Goal: Transaction & Acquisition: Purchase product/service

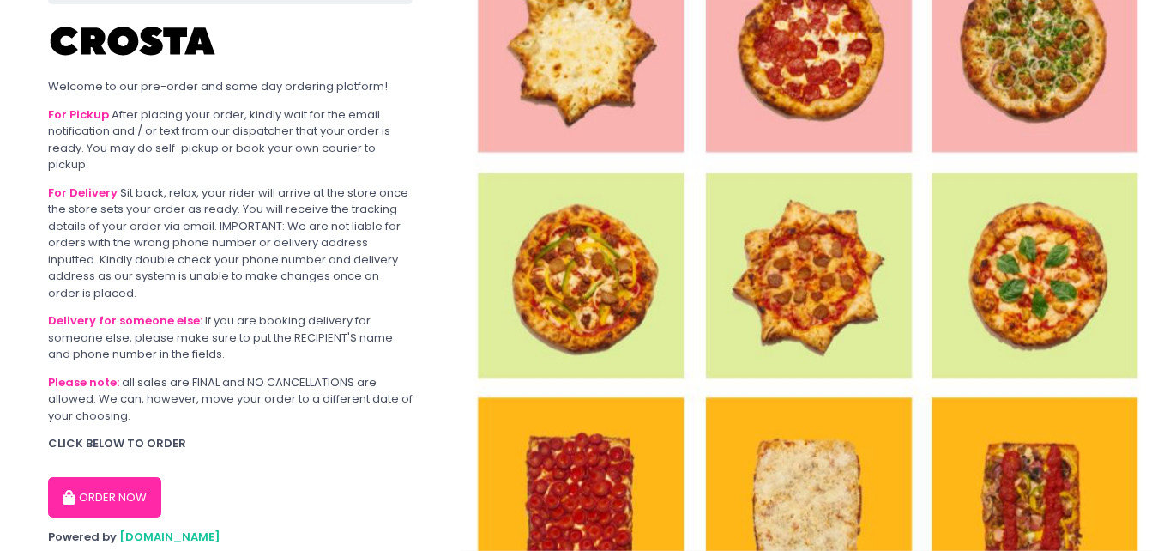
scroll to position [197, 0]
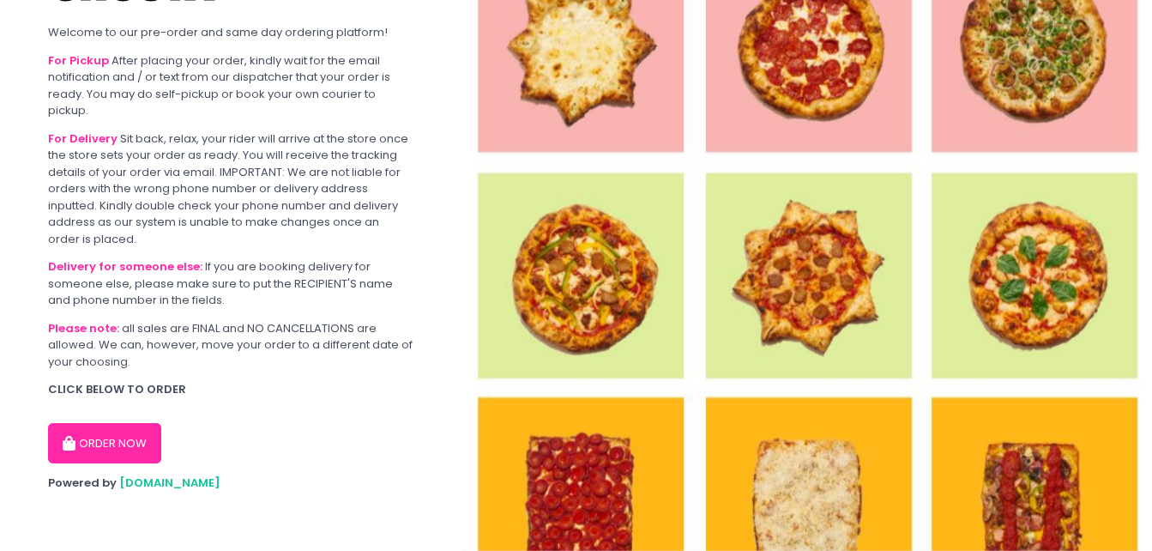
click at [115, 420] on div "ORDER NOW" at bounding box center [230, 436] width 364 height 55
click at [111, 432] on button "ORDER NOW" at bounding box center [104, 443] width 113 height 41
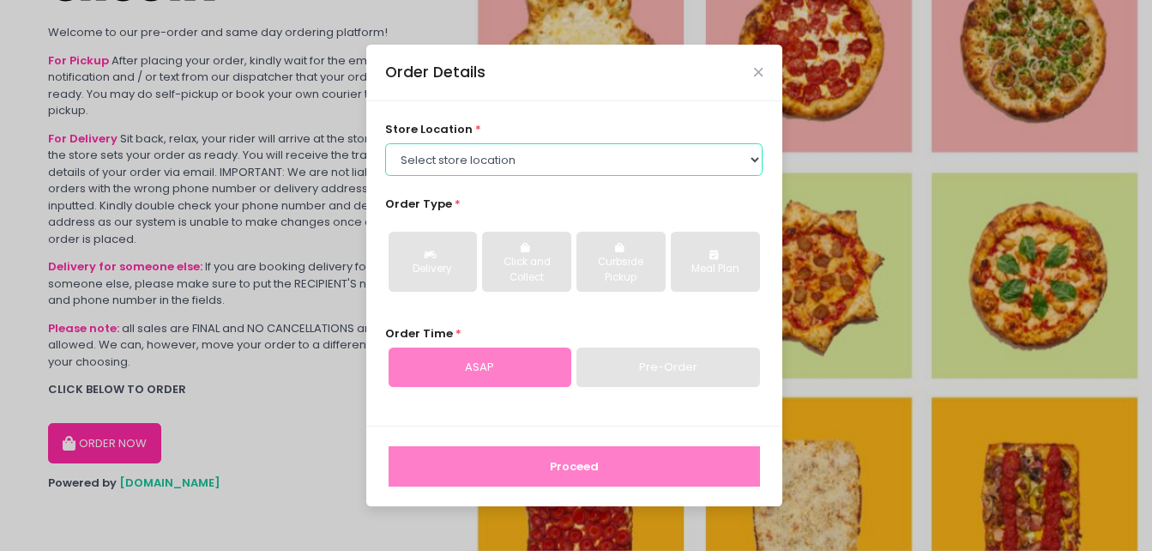
click at [671, 164] on select "Select store location [PERSON_NAME] Pizza - [PERSON_NAME] Pizza - [GEOGRAPHIC_D…" at bounding box center [573, 159] width 377 height 33
select select "65090bae48156caed44a5eb4"
click at [385, 143] on select "Select store location [PERSON_NAME] Pizza - [PERSON_NAME] Pizza - [GEOGRAPHIC_D…" at bounding box center [573, 159] width 377 height 33
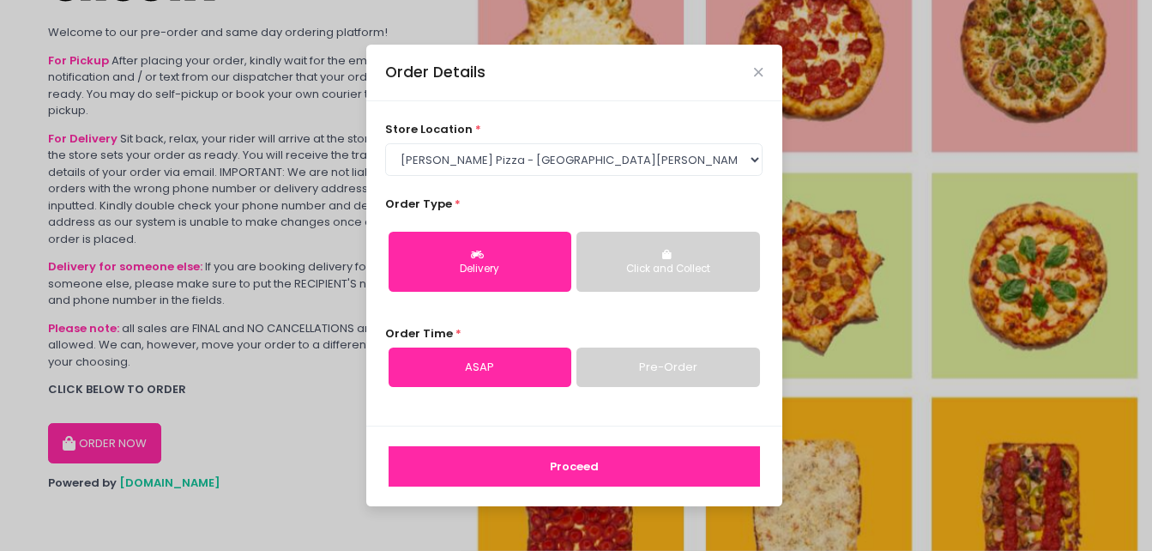
click at [679, 267] on div "Click and Collect" at bounding box center [667, 269] width 159 height 15
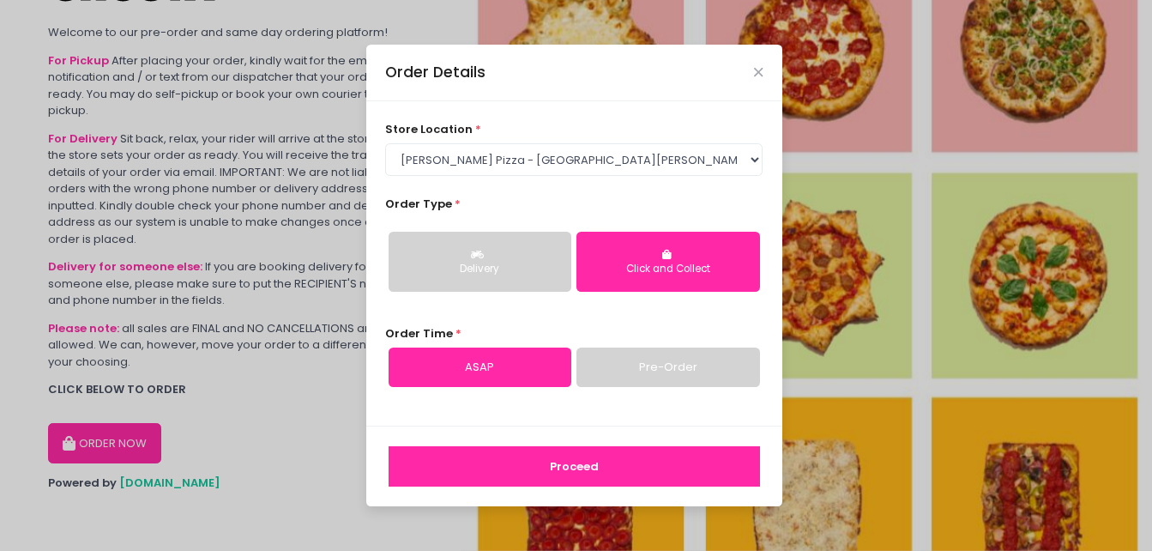
click at [652, 371] on link "Pre-Order" at bounding box center [667, 366] width 183 height 39
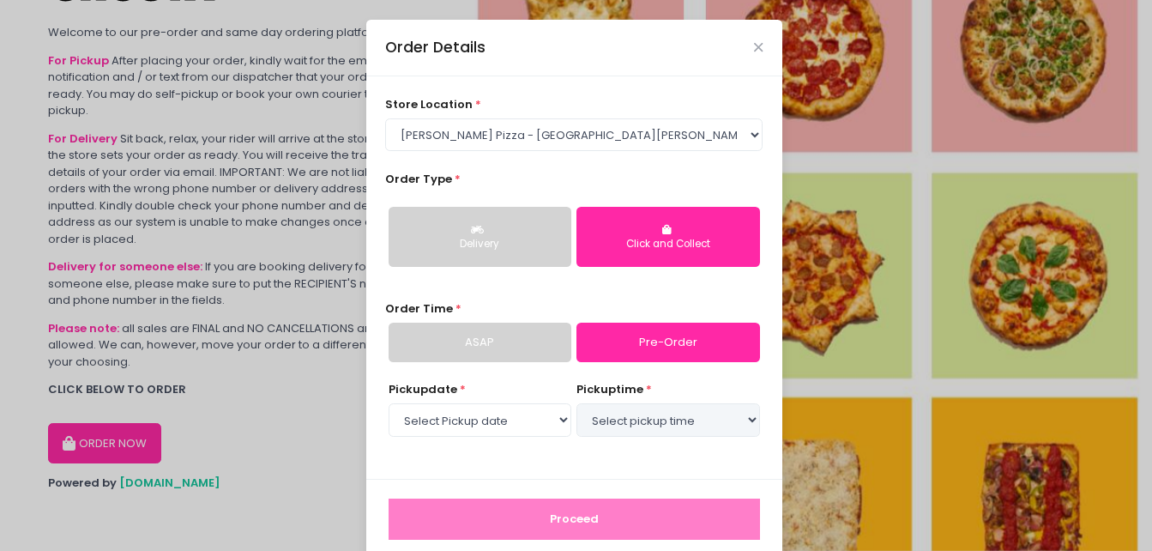
select select "[DATE]"
click at [664, 418] on select "Select pickup time 06:00 PM - 06:30 PM 06:30 PM - 07:00 PM 07:00 PM - 07:30 PM …" at bounding box center [667, 419] width 183 height 33
select select "20:30"
click at [576, 403] on select "Select pickup time 06:00 PM - 06:30 PM 06:30 PM - 07:00 PM 07:00 PM - 07:30 PM …" at bounding box center [667, 419] width 183 height 33
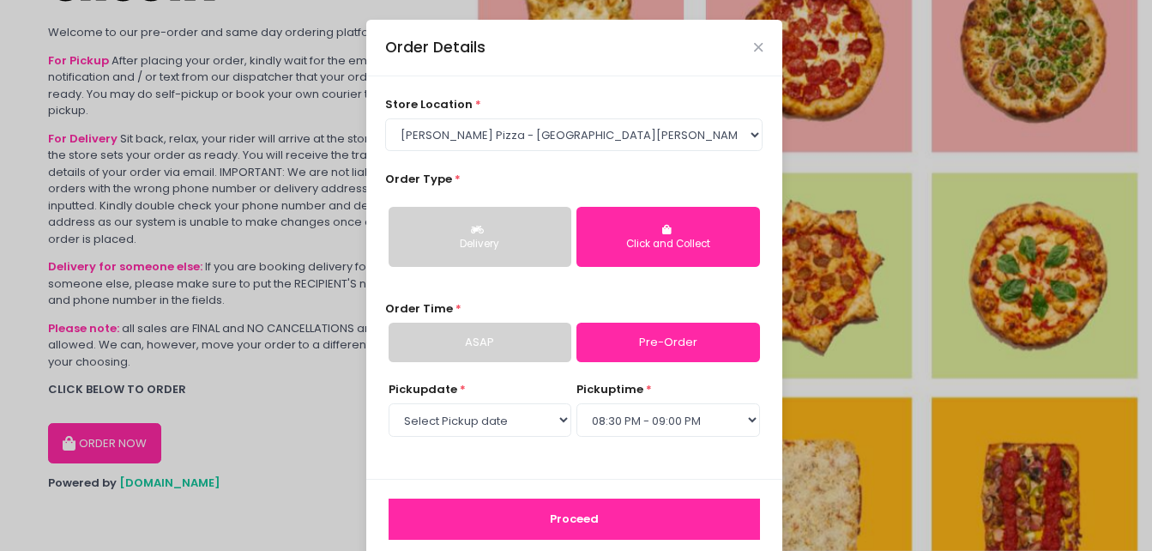
click at [653, 533] on button "Proceed" at bounding box center [573, 518] width 371 height 41
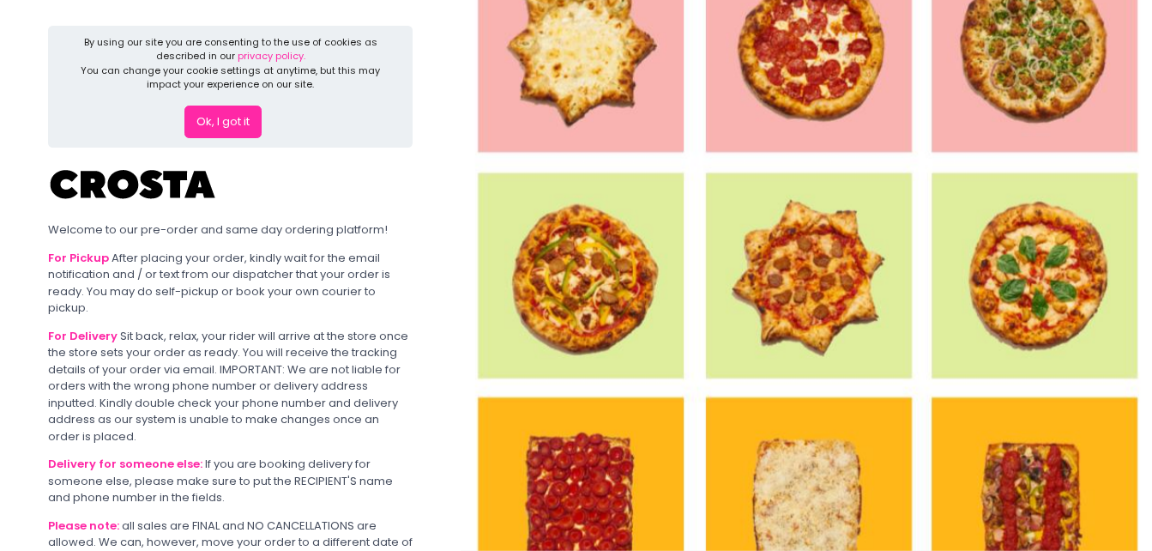
click at [219, 135] on button "Ok, I got it" at bounding box center [222, 121] width 77 height 33
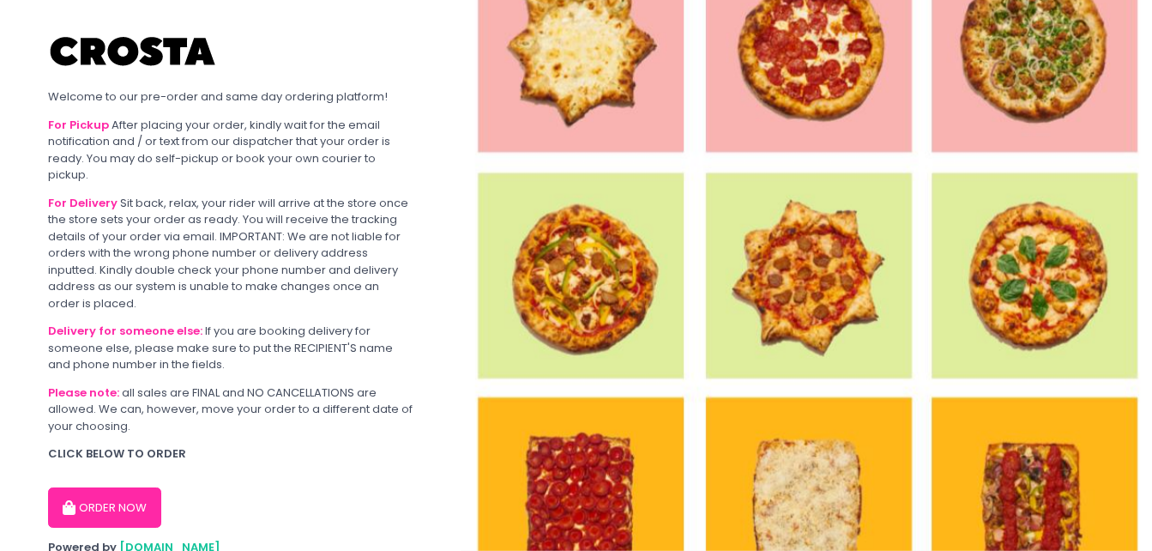
scroll to position [64, 0]
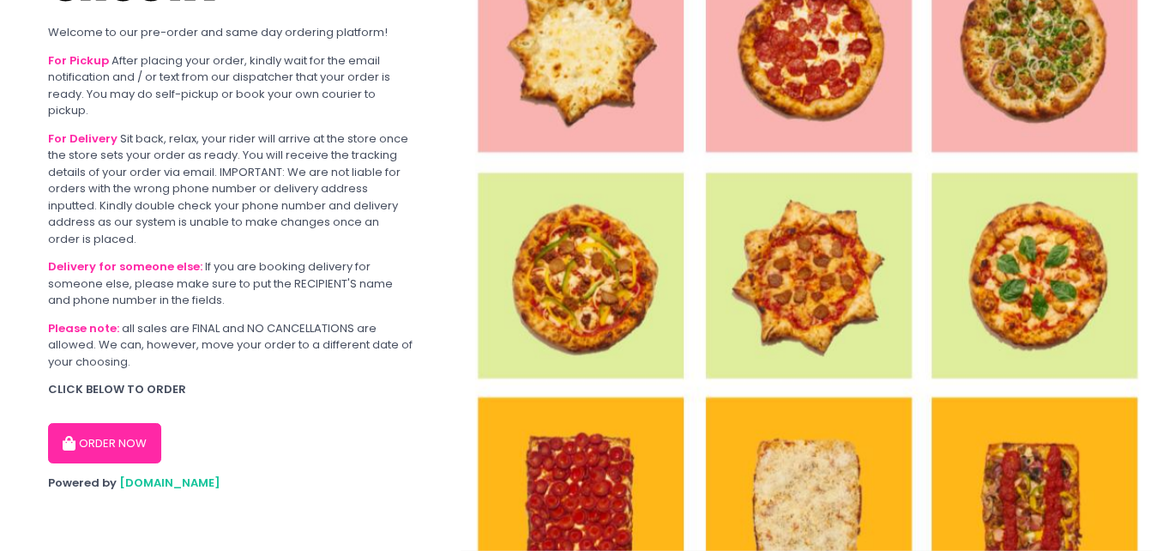
click at [153, 434] on button "ORDER NOW" at bounding box center [104, 443] width 113 height 41
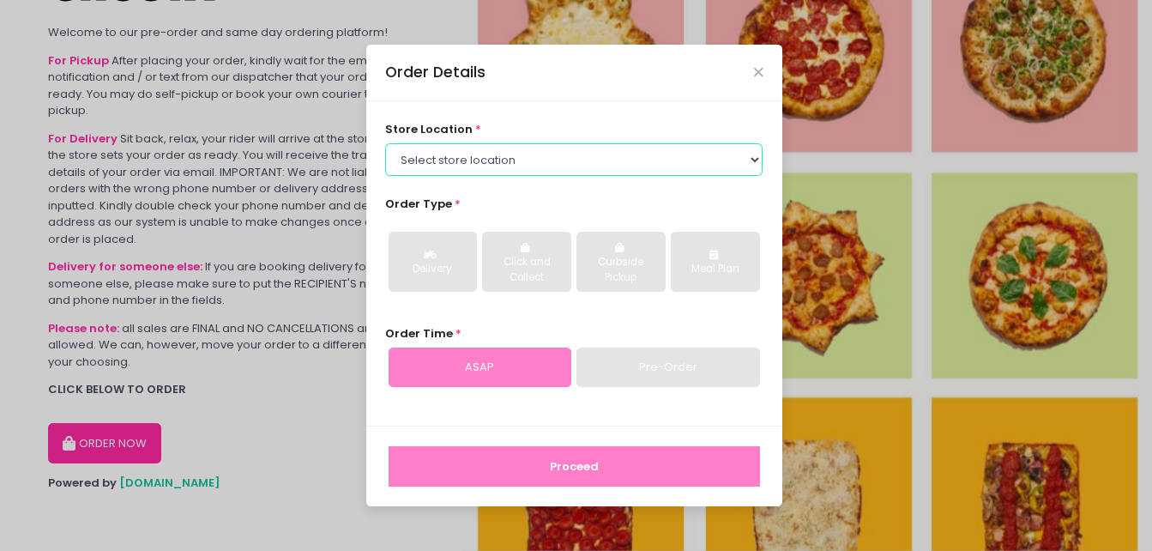
click at [606, 161] on select "Select store location [PERSON_NAME] Pizza - [PERSON_NAME] Pizza - [GEOGRAPHIC_D…" at bounding box center [573, 159] width 377 height 33
select select "5fabb2e53664a8677beaeb89"
click at [385, 143] on select "Select store location [PERSON_NAME] Pizza - [PERSON_NAME] Pizza - [GEOGRAPHIC_D…" at bounding box center [573, 159] width 377 height 33
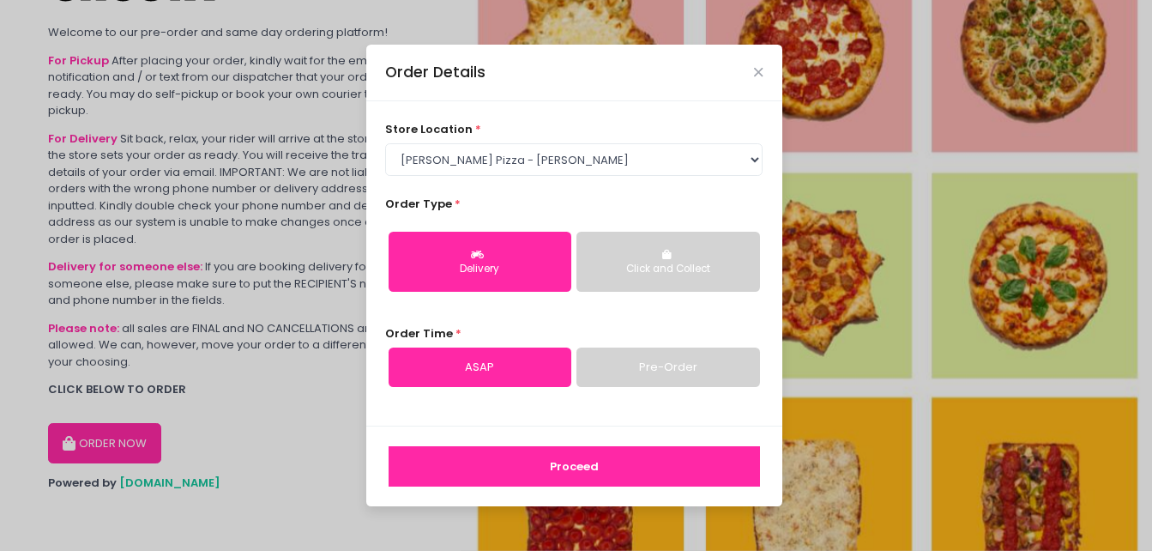
click at [650, 266] on div "Click and Collect" at bounding box center [667, 269] width 159 height 15
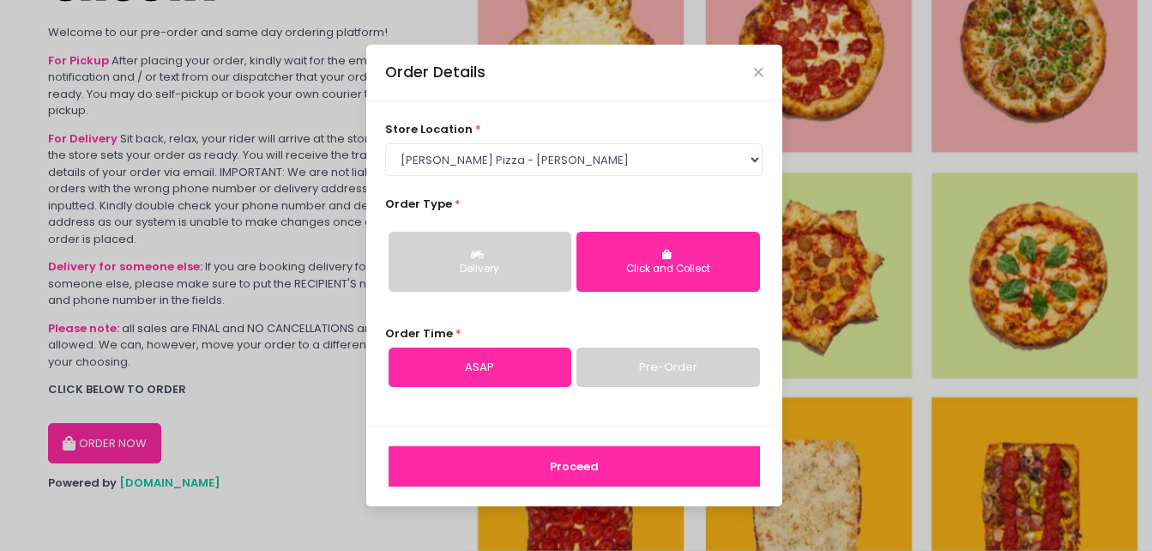
click at [601, 360] on link "Pre-Order" at bounding box center [667, 366] width 183 height 39
select select "[DATE]"
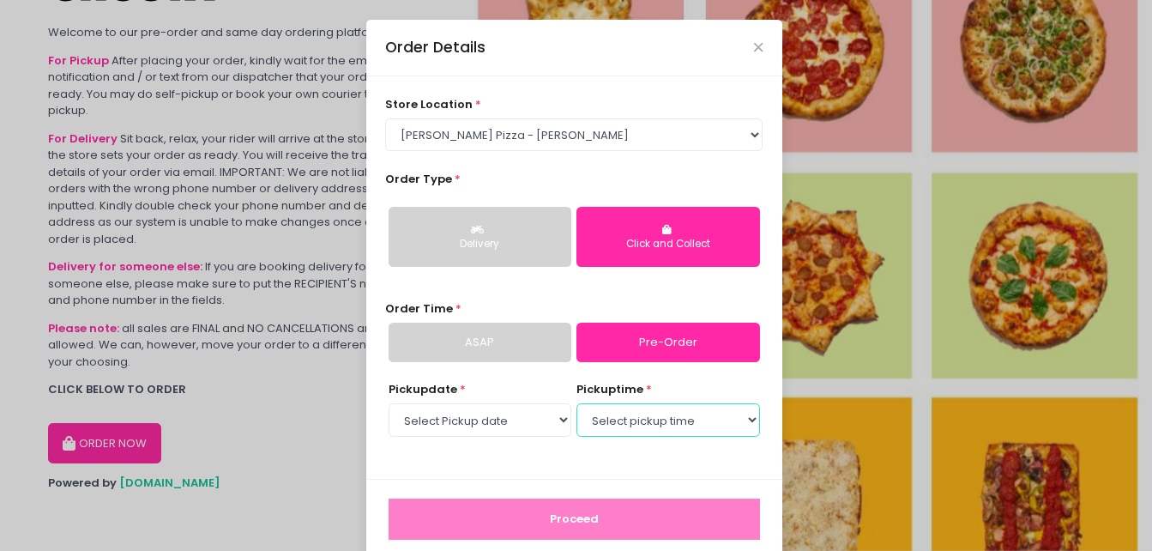
click at [656, 419] on select "Select pickup time 06:00 PM - 06:30 PM 06:30 PM - 07:00 PM 07:00 PM - 07:30 PM …" at bounding box center [667, 419] width 183 height 33
click at [524, 460] on div "store location * Select store location [PERSON_NAME] Pizza - [PERSON_NAME] Pizz…" at bounding box center [574, 277] width 416 height 402
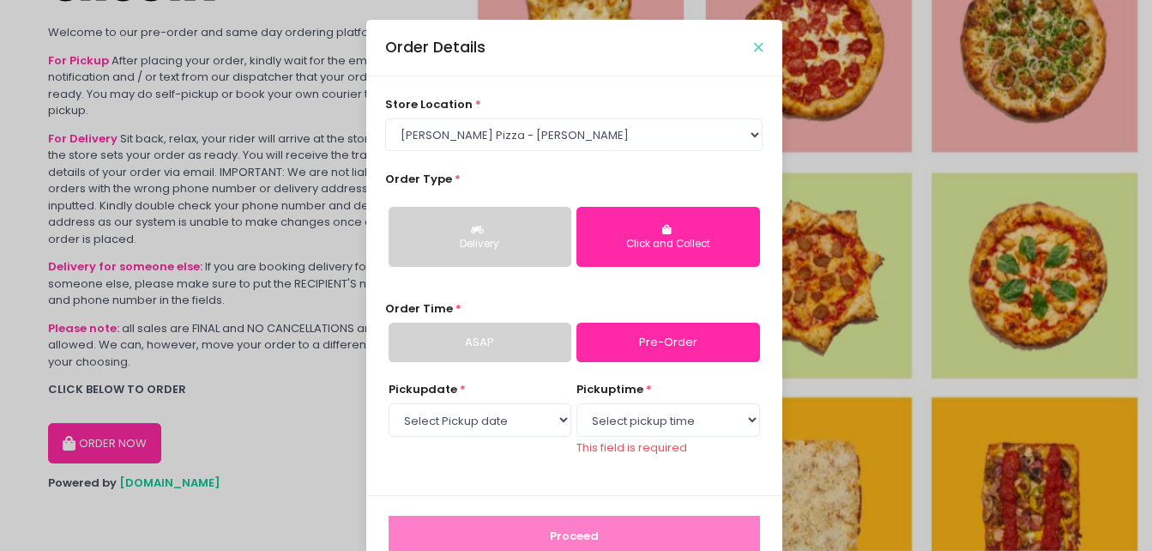
drag, startPoint x: 737, startPoint y: 50, endPoint x: 751, endPoint y: 48, distance: 14.7
click at [738, 50] on div "Order Details" at bounding box center [574, 48] width 416 height 57
click at [764, 43] on div "Order Details" at bounding box center [574, 48] width 416 height 57
click at [754, 49] on icon "Close" at bounding box center [758, 47] width 9 height 13
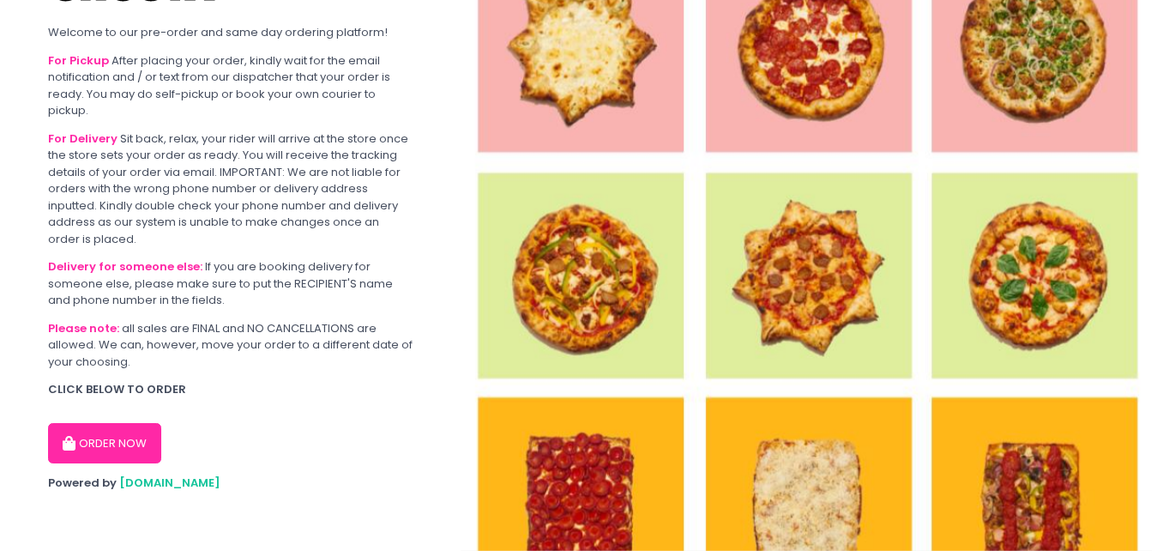
scroll to position [0, 0]
